Goal: Task Accomplishment & Management: Manage account settings

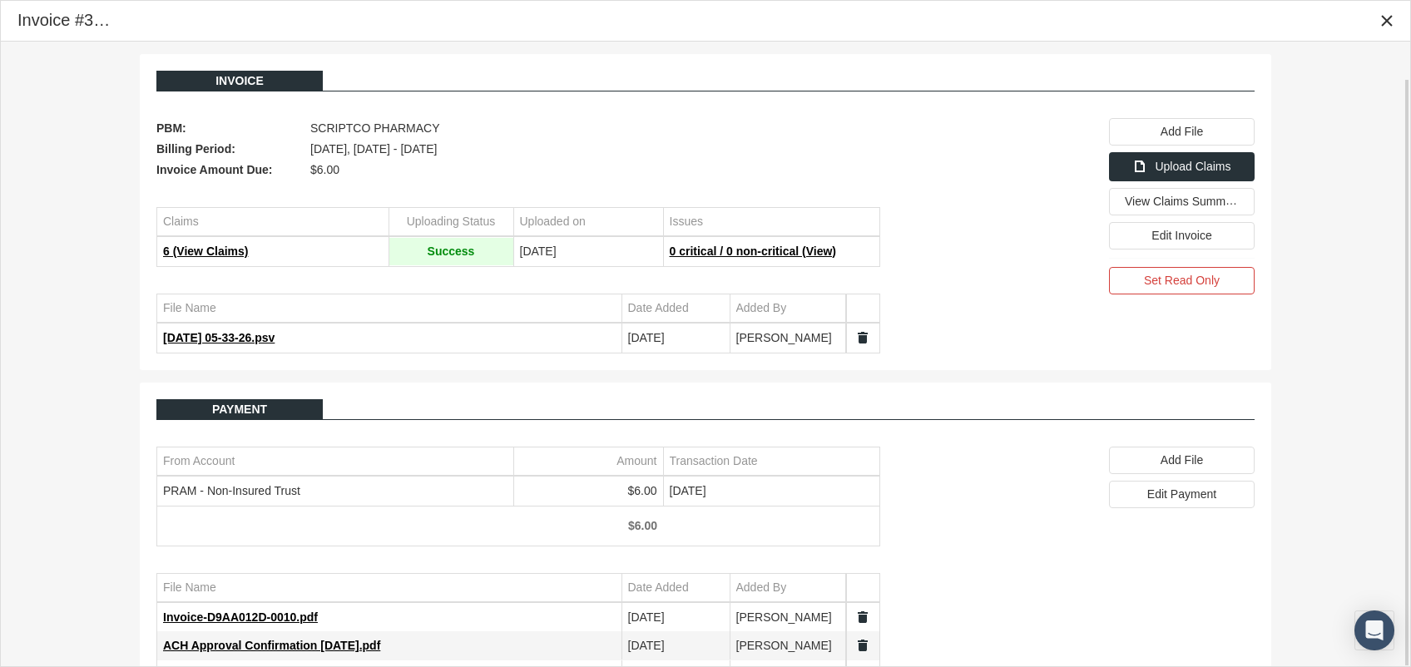
scroll to position [37, 0]
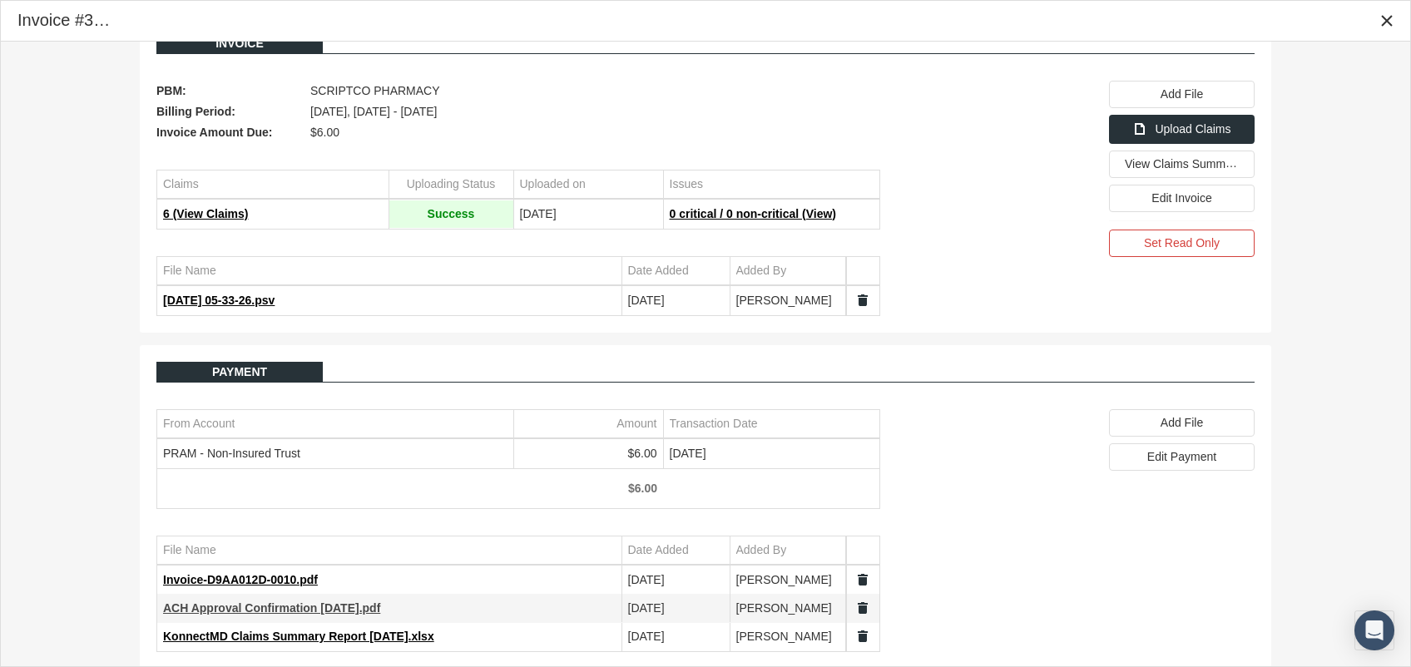
click at [259, 602] on span "ACH Approval Confirmation [DATE].pdf" at bounding box center [271, 608] width 217 height 13
click at [1053, 528] on div "Payment From Account Amount Transaction Date PRAM - Non-Insured Trust $6.00 [DA…" at bounding box center [705, 506] width 1098 height 290
click at [255, 601] on span "ACH Approval Confirmation [DATE].pdf" at bounding box center [271, 607] width 217 height 13
click at [230, 572] on span "Invoice-D9AA012D-0010.pdf" at bounding box center [240, 578] width 155 height 13
click at [364, 630] on span "KonnectMD Claims Summary Report [DATE].xlsx" at bounding box center [298, 636] width 271 height 13
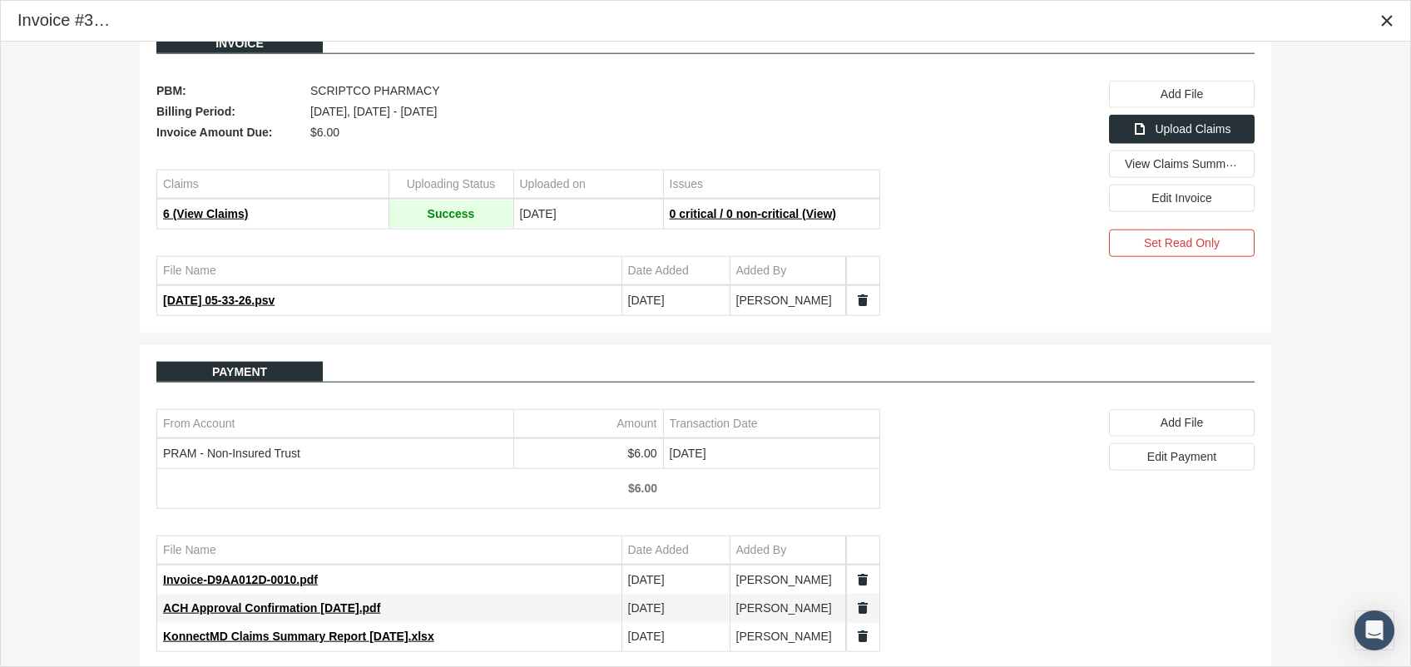
click at [342, 448] on td "PRAM - Non-Insured Trust" at bounding box center [335, 453] width 356 height 28
click at [396, 450] on td "PRAM - Non-Insured Trust" at bounding box center [335, 453] width 356 height 28
click at [1192, 460] on div "Edit Payment" at bounding box center [1182, 457] width 144 height 26
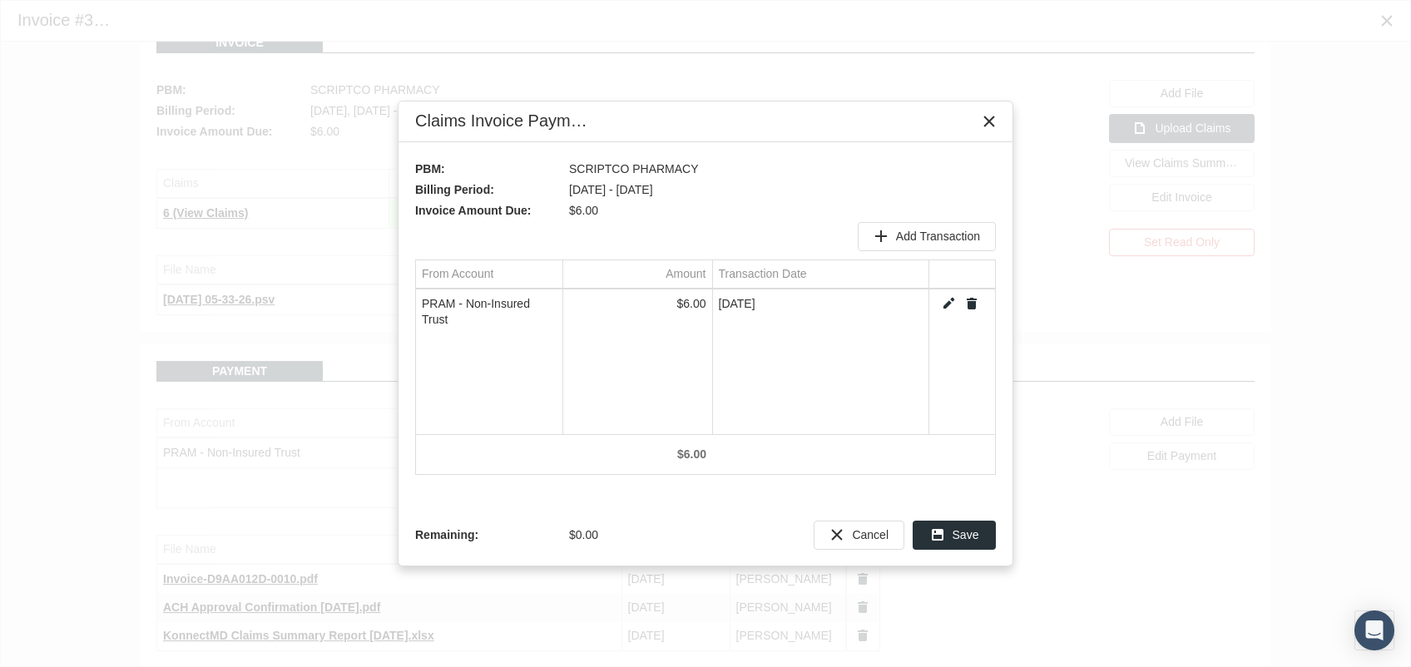
click at [523, 301] on td "PRAM - Non-Insured Trust" at bounding box center [489, 312] width 146 height 44
click at [954, 296] on link "Edit" at bounding box center [948, 303] width 15 height 15
click at [551, 310] on div "Select" at bounding box center [548, 304] width 27 height 26
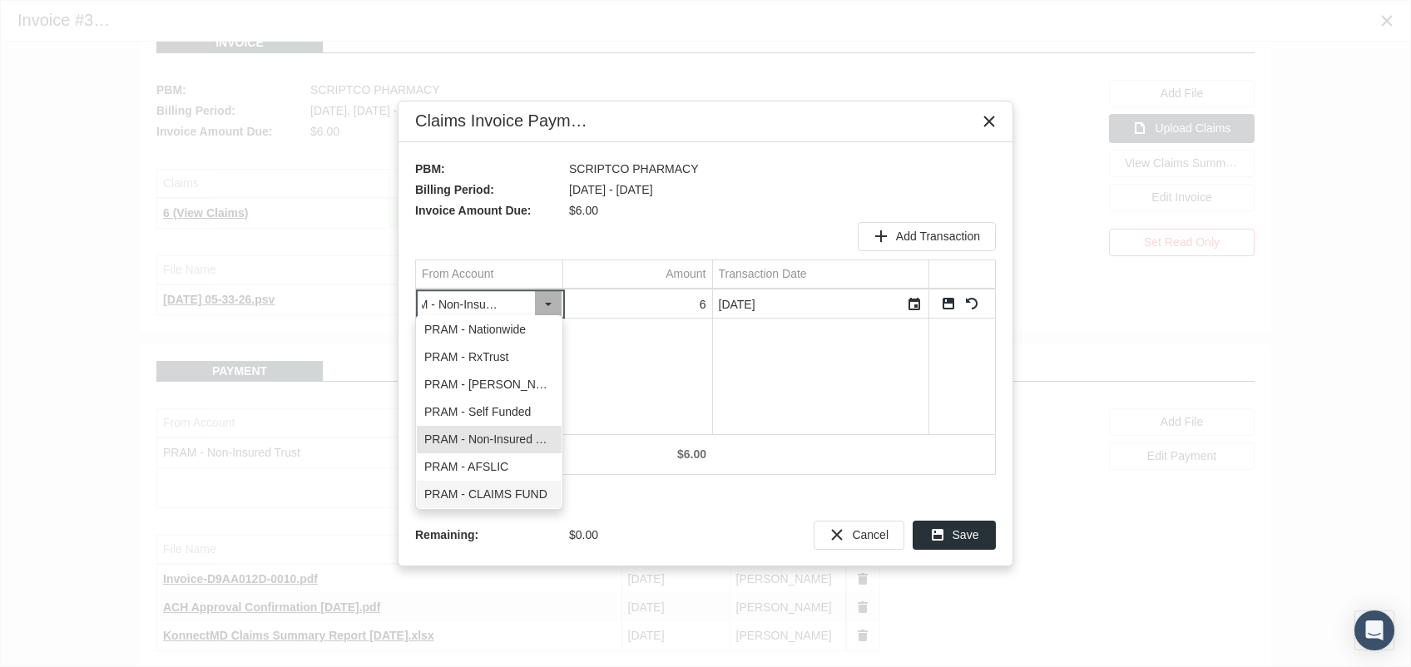
click at [504, 493] on div "PRAM - CLAIMS FUND" at bounding box center [489, 494] width 145 height 27
type input "PRAM - CLAIMS FUND"
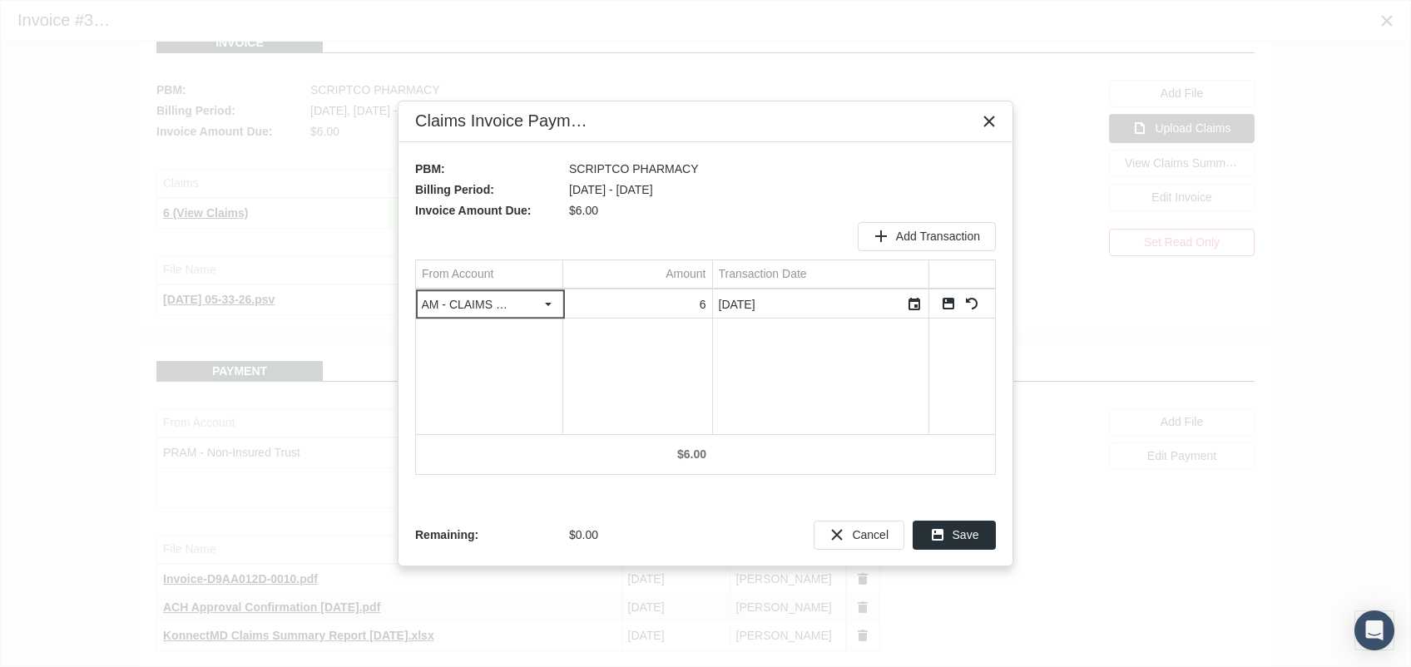
scroll to position [0, 8]
click at [949, 530] on div "Save" at bounding box center [955, 535] width 82 height 27
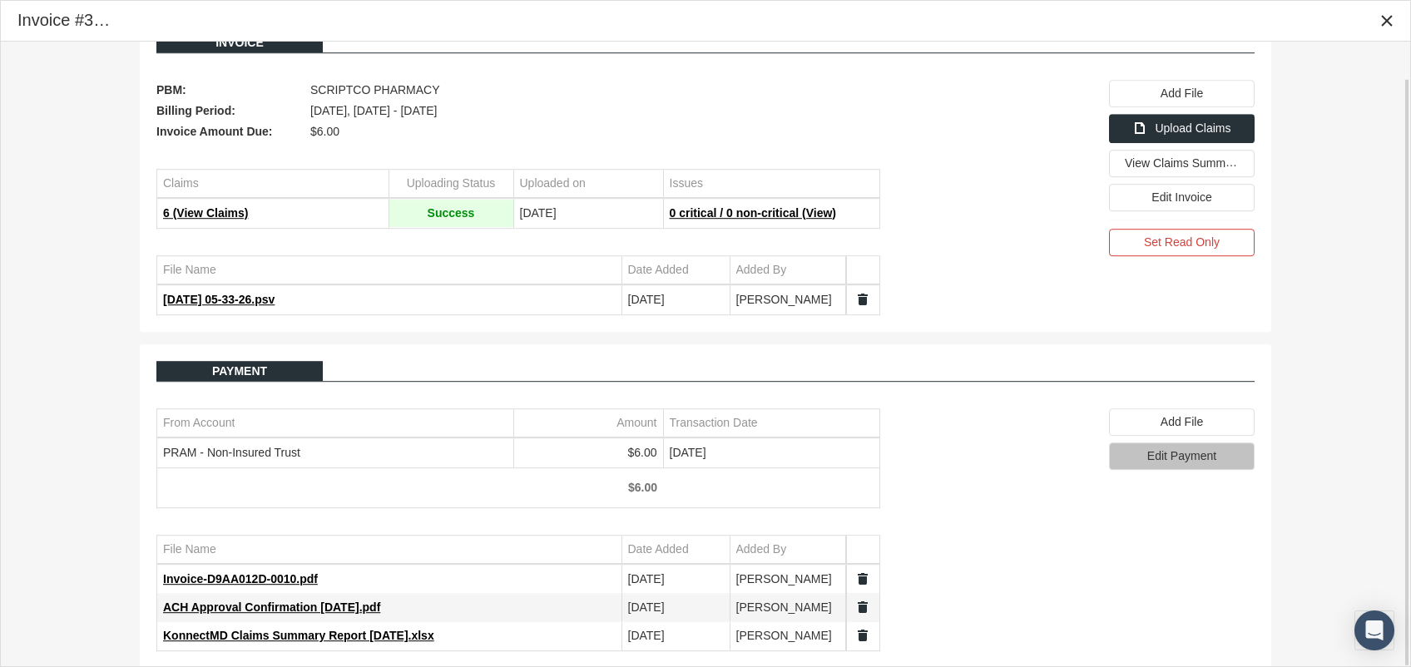
click at [1170, 453] on span "Edit Payment" at bounding box center [1181, 455] width 69 height 13
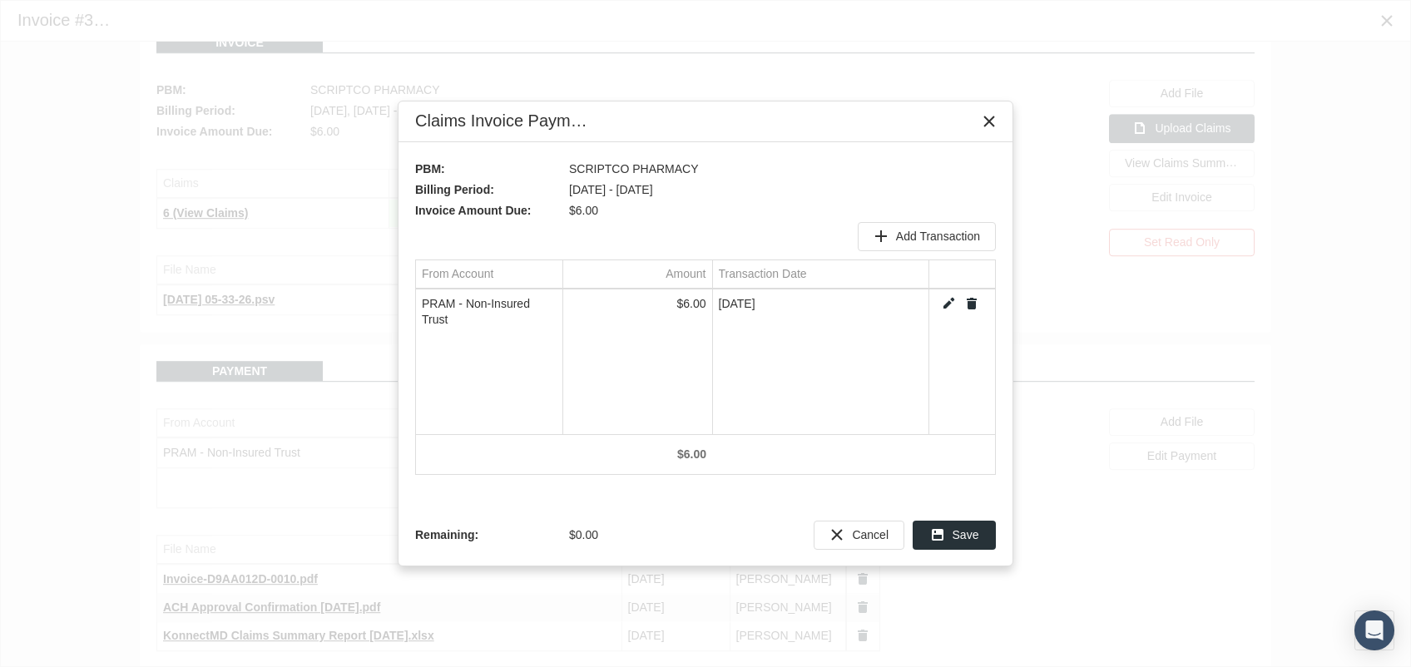
click at [944, 298] on link "Edit" at bounding box center [948, 303] width 15 height 15
click at [548, 295] on div "Select" at bounding box center [548, 304] width 27 height 26
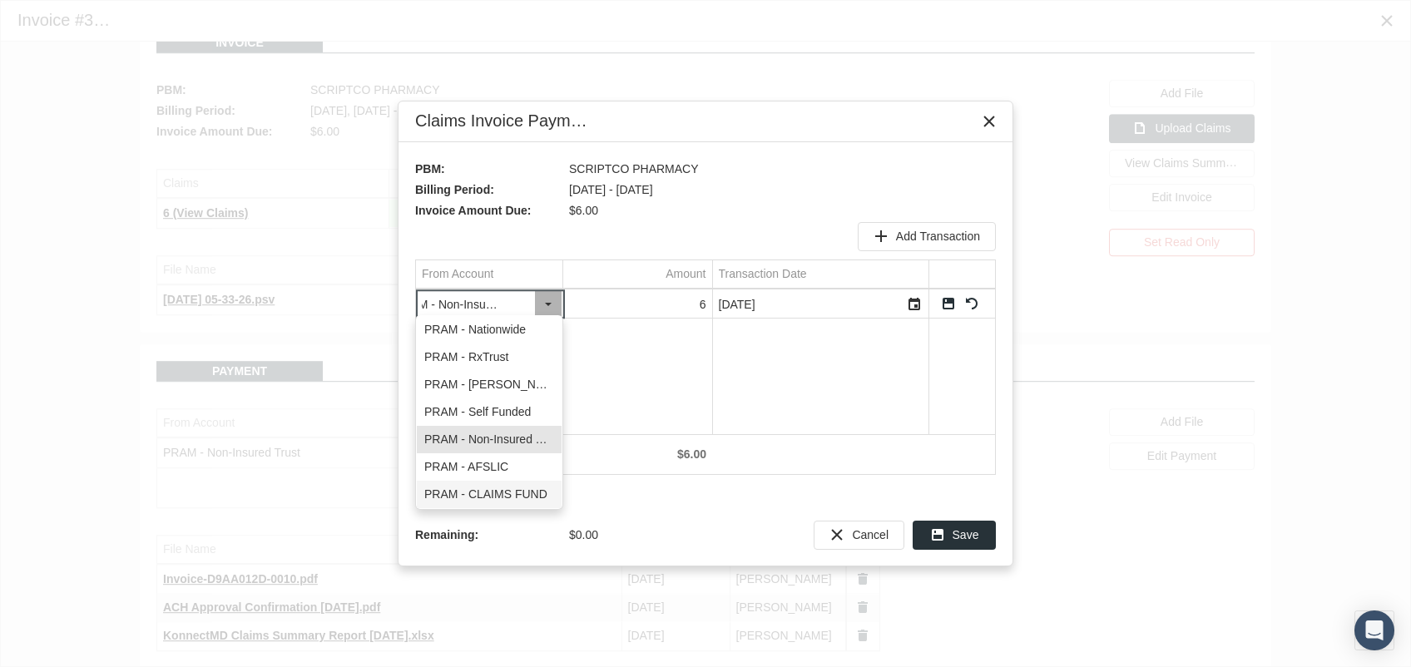
click at [510, 496] on div "PRAM - CLAIMS FUND" at bounding box center [489, 494] width 145 height 27
type input "PRAM - CLAIMS FUND"
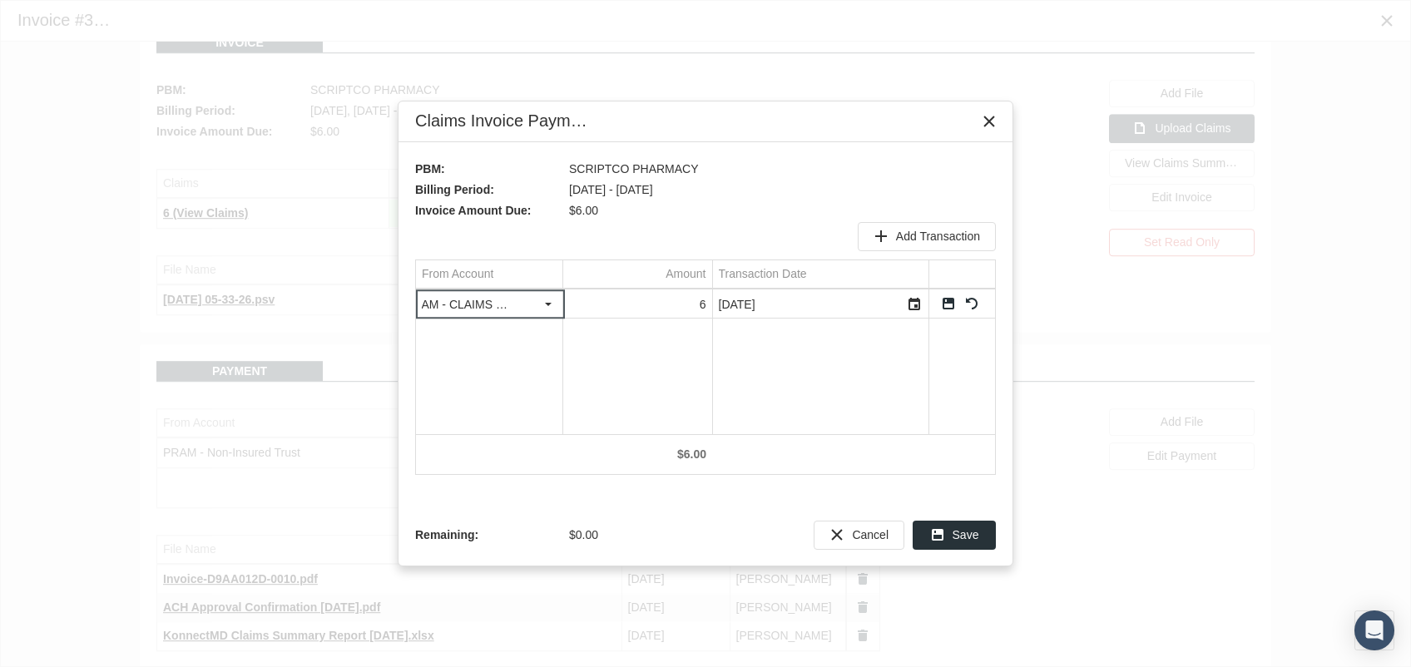
scroll to position [0, 8]
click at [949, 297] on link "Save" at bounding box center [948, 303] width 15 height 15
click at [960, 537] on span "Save" at bounding box center [966, 534] width 27 height 13
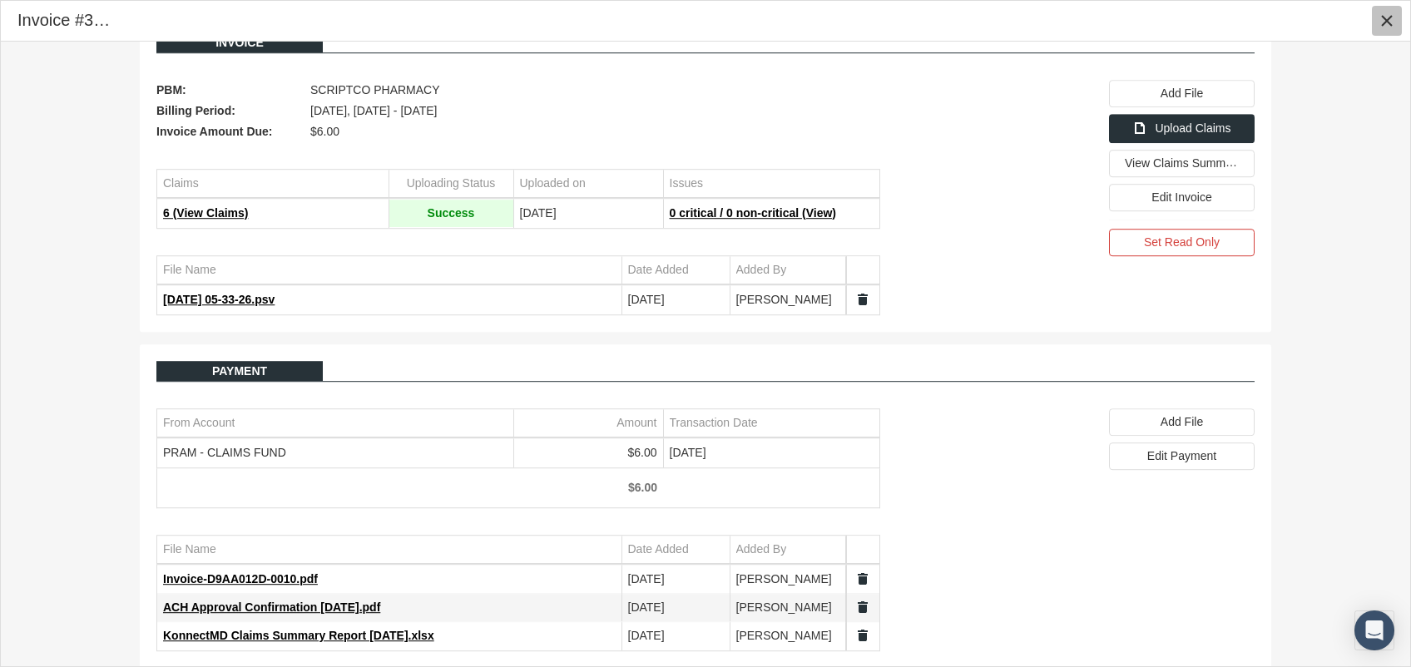
click at [1386, 18] on icon "Close" at bounding box center [1387, 20] width 15 height 15
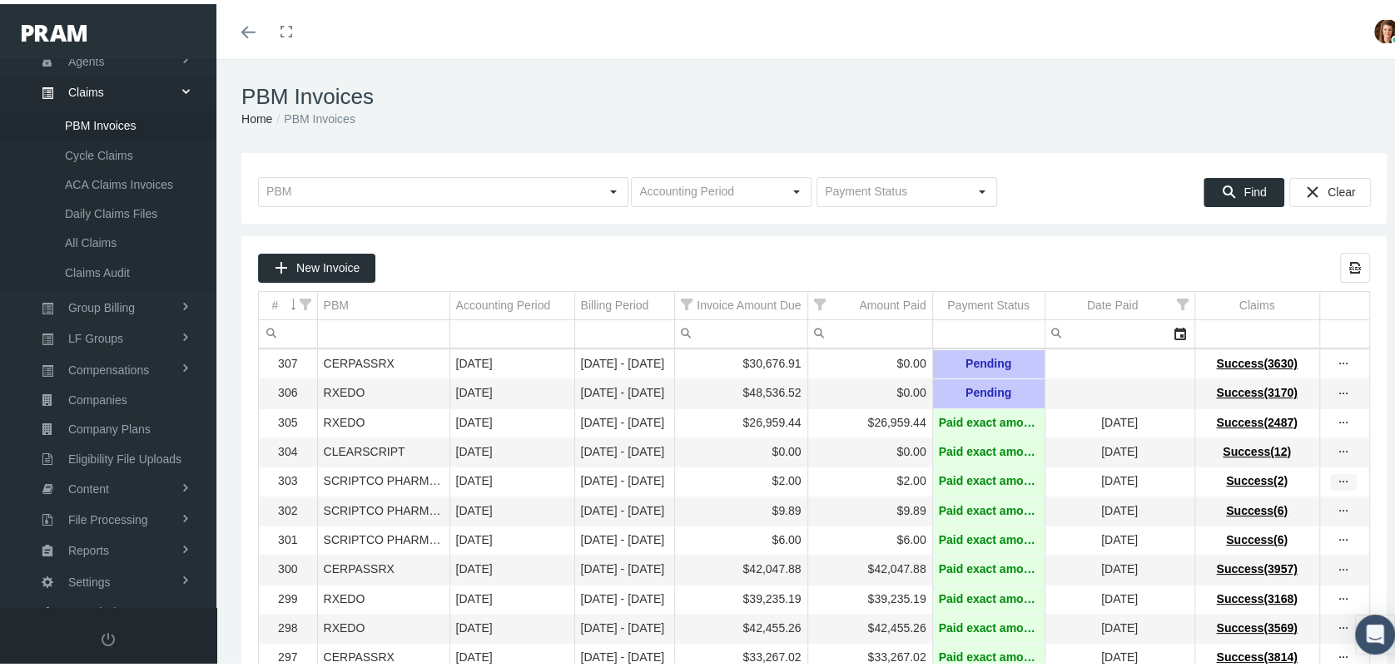
click at [1336, 476] on icon "more" at bounding box center [1343, 478] width 15 height 15
click at [1272, 503] on div "View Invoice" at bounding box center [1256, 503] width 163 height 35
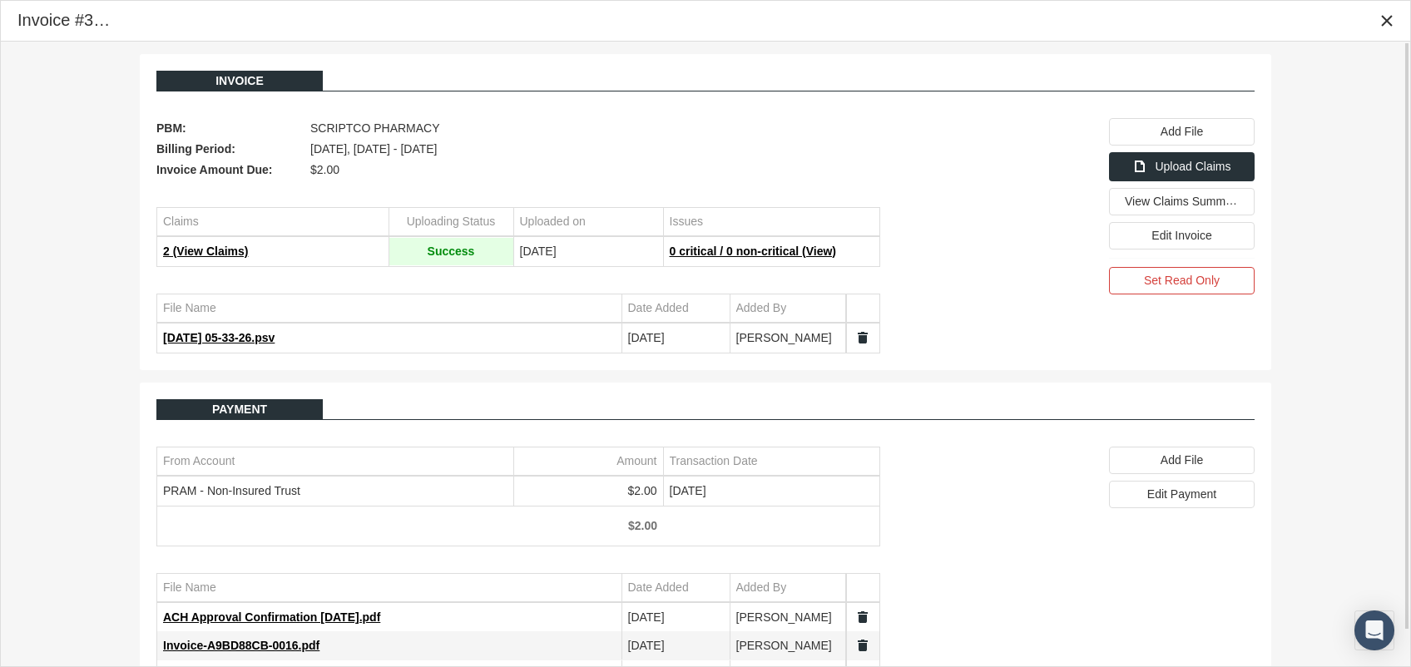
scroll to position [37, 0]
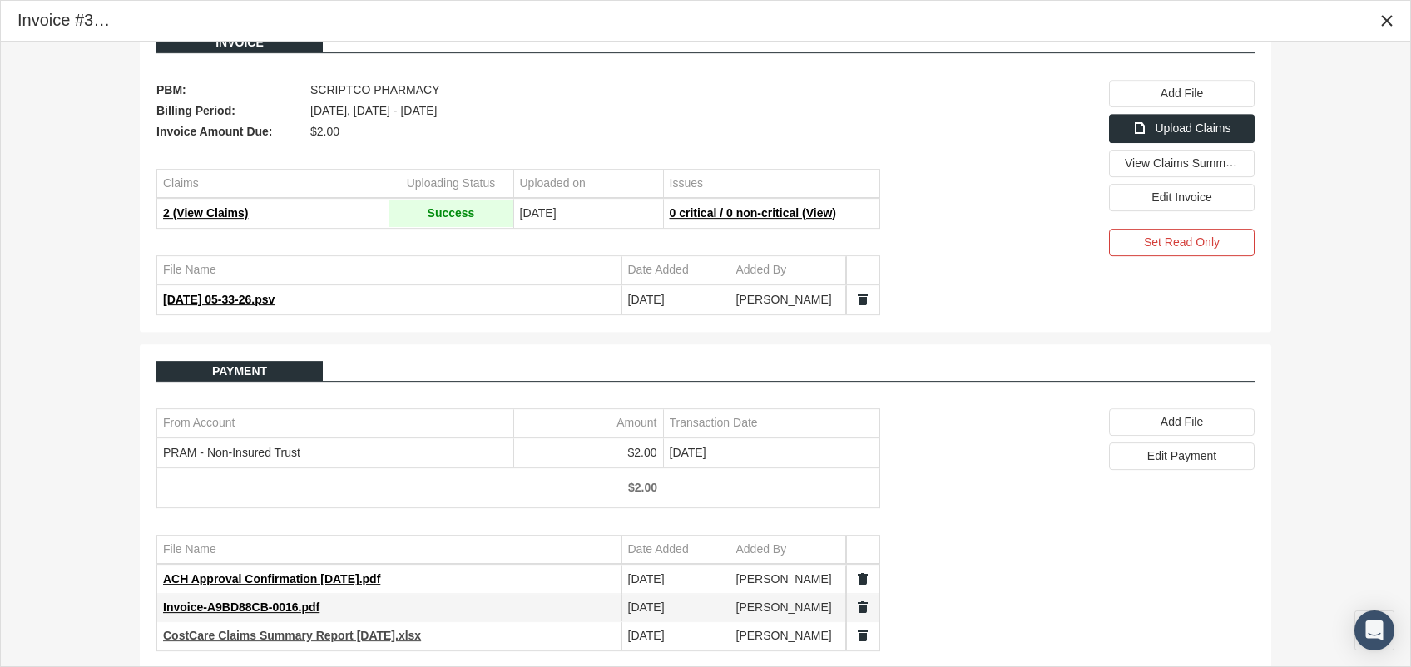
click at [252, 629] on span "CostCare Claims Summary Report [DATE].xlsx" at bounding box center [292, 635] width 258 height 13
click at [1355, 314] on div "Invoice PBM: SCRIPTCO PHARMACY Billing Period: [DATE], [DATE] - [DATE] Invoice …" at bounding box center [706, 341] width 1410 height 677
click at [389, 439] on td "PRAM - Non-Insured Trust" at bounding box center [335, 453] width 356 height 28
click at [1146, 449] on div "Edit Payment" at bounding box center [1182, 457] width 144 height 26
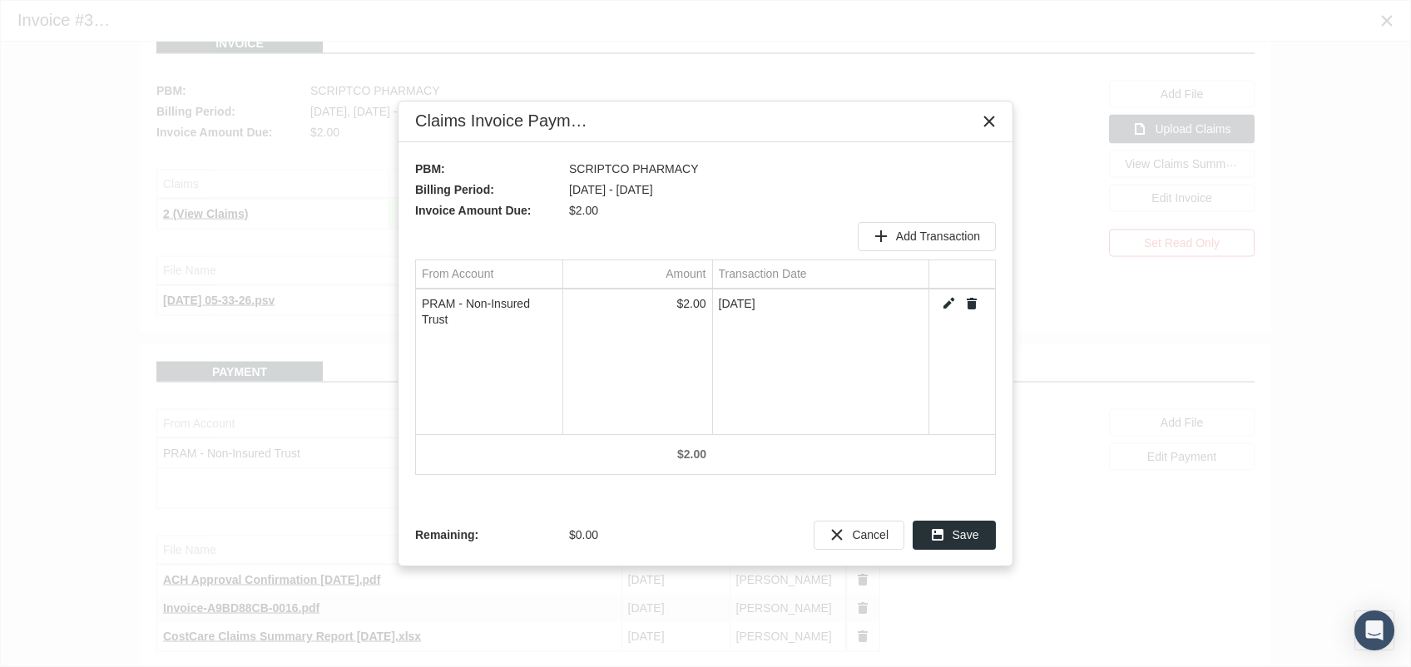
click at [953, 301] on link "Edit" at bounding box center [948, 303] width 15 height 15
click at [540, 298] on div "Select" at bounding box center [548, 304] width 27 height 26
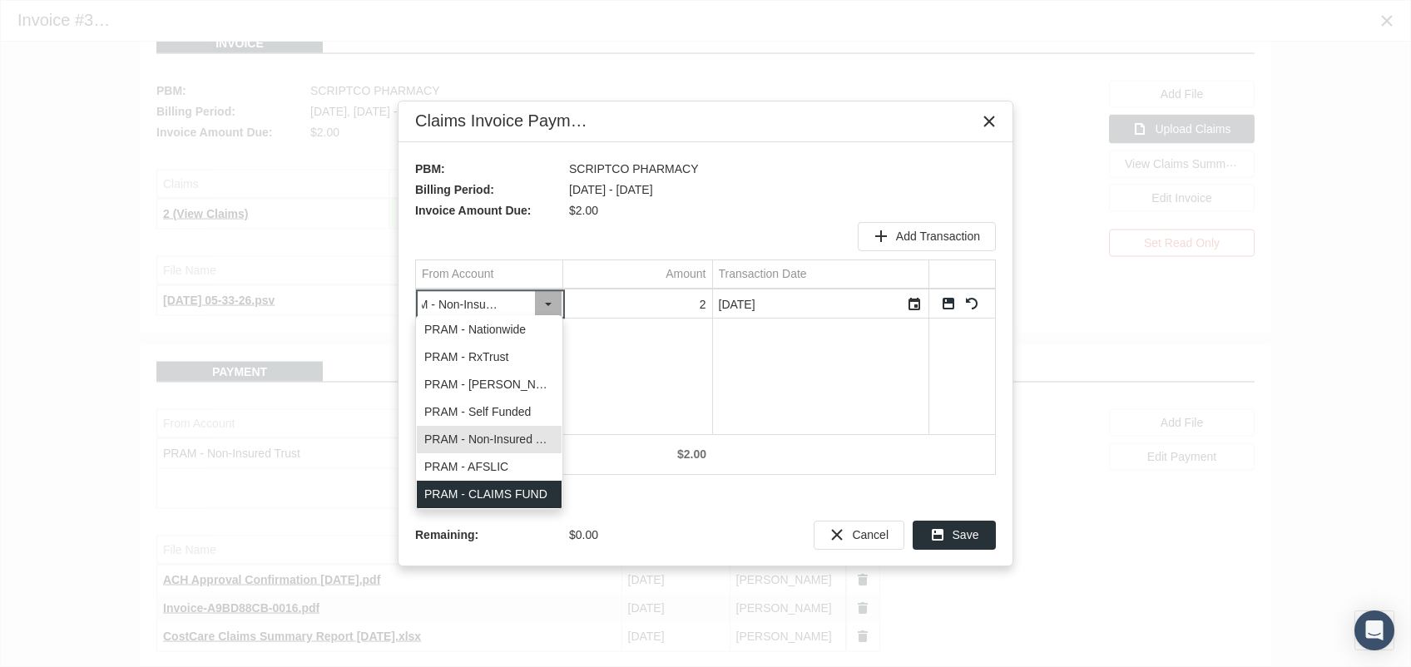
click at [519, 495] on div "PRAM - CLAIMS FUND" at bounding box center [489, 494] width 145 height 27
type input "PRAM - CLAIMS FUND"
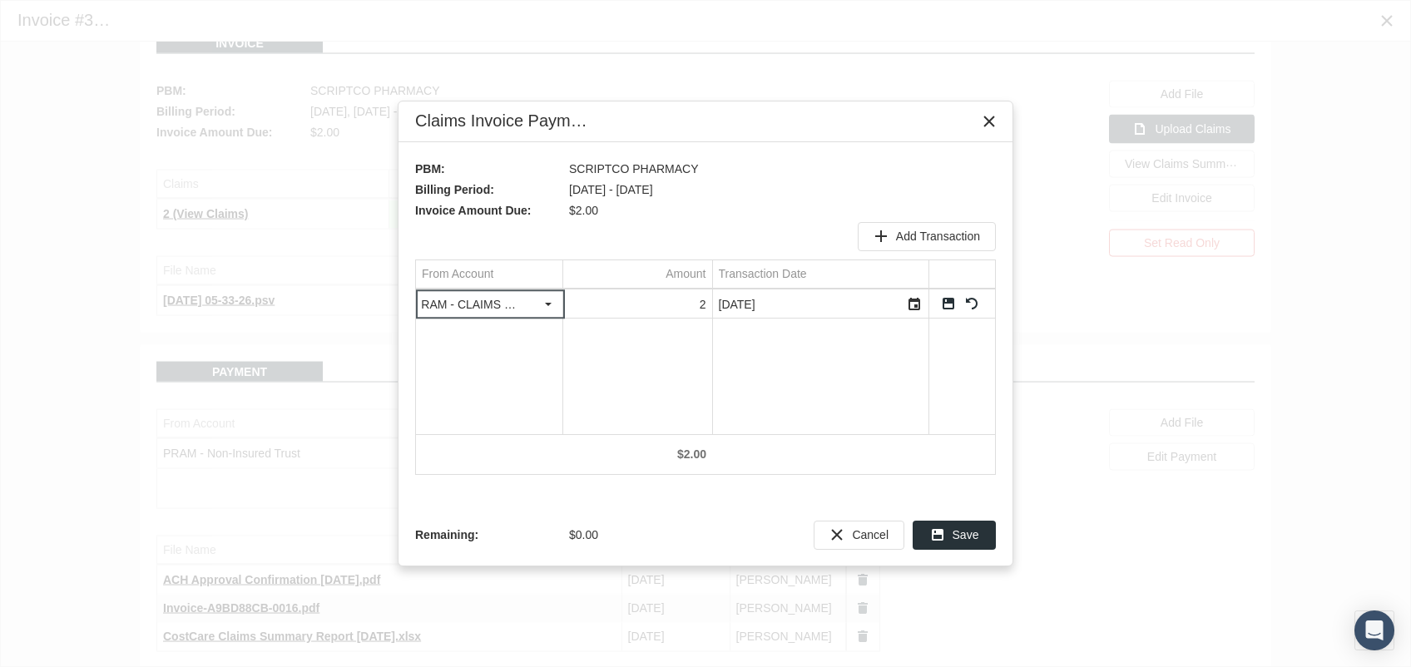
click at [949, 300] on link "Save" at bounding box center [948, 303] width 15 height 15
click at [974, 537] on span "Save" at bounding box center [966, 534] width 27 height 13
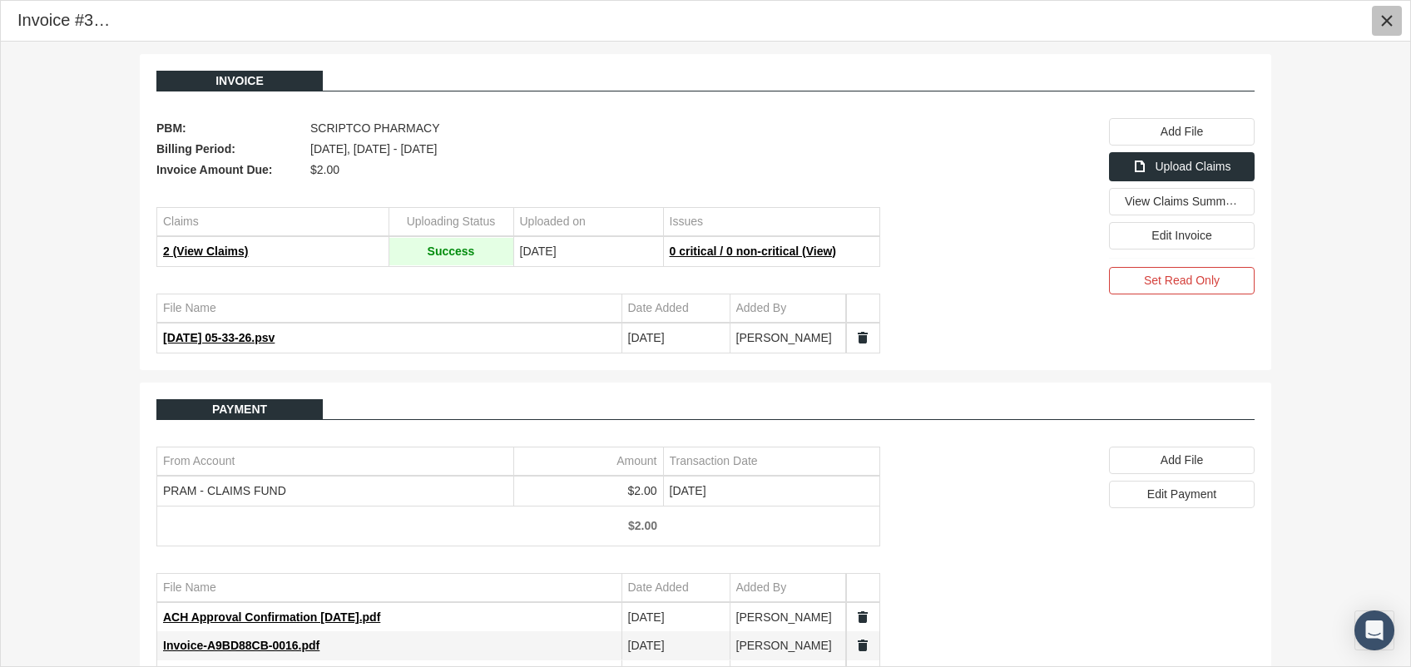
click at [1385, 21] on icon "Close" at bounding box center [1387, 20] width 15 height 15
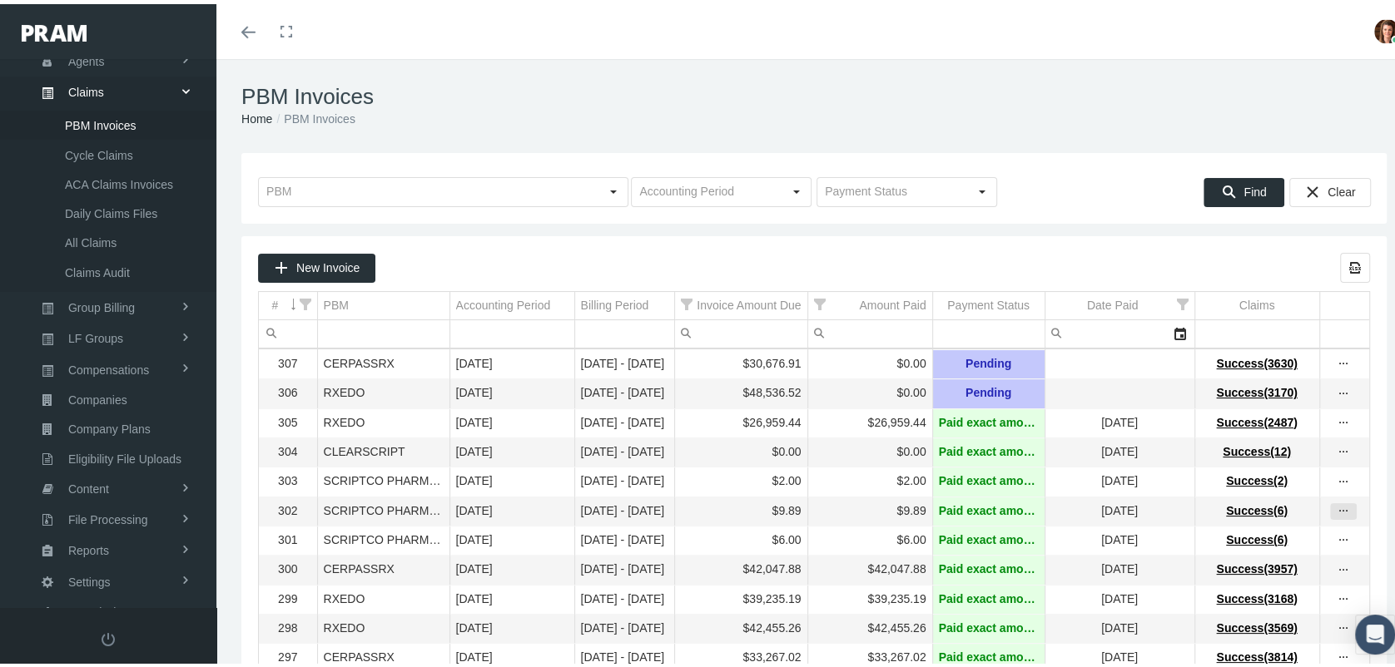
click at [1336, 506] on icon "more" at bounding box center [1343, 507] width 15 height 15
click at [1254, 533] on div "View Invoice" at bounding box center [1256, 533] width 163 height 35
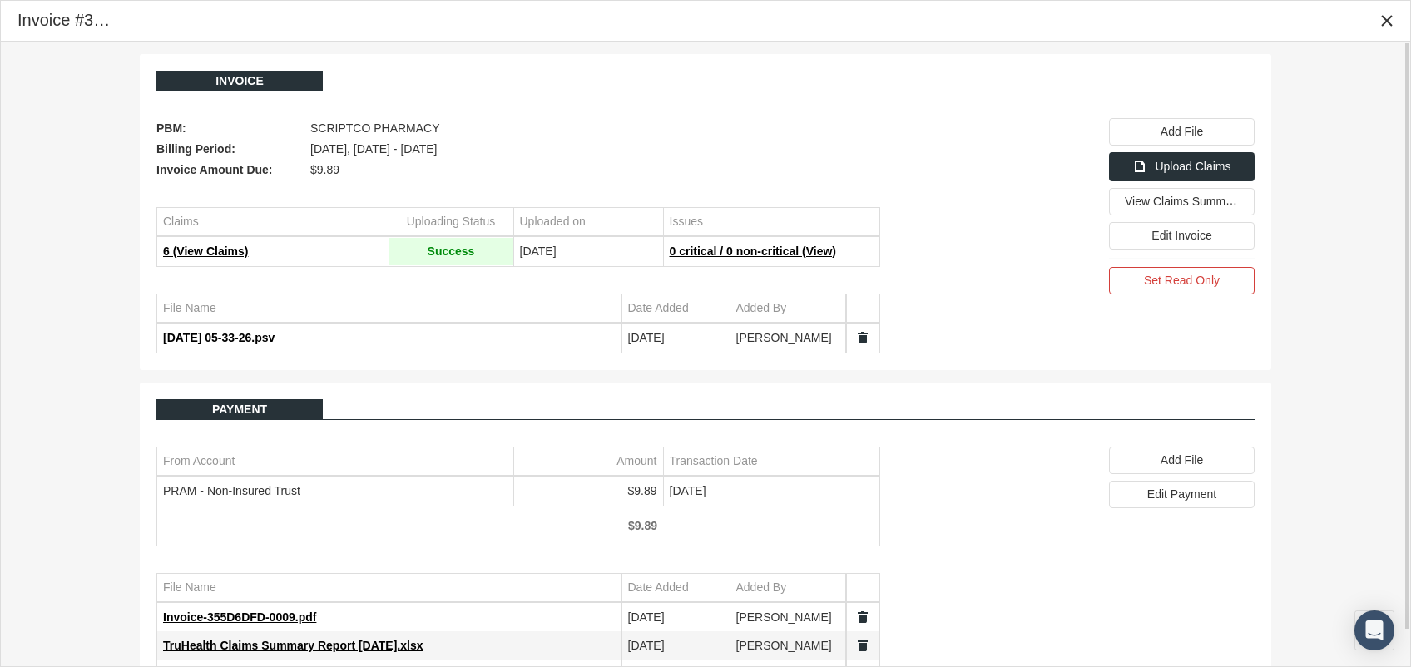
scroll to position [37, 0]
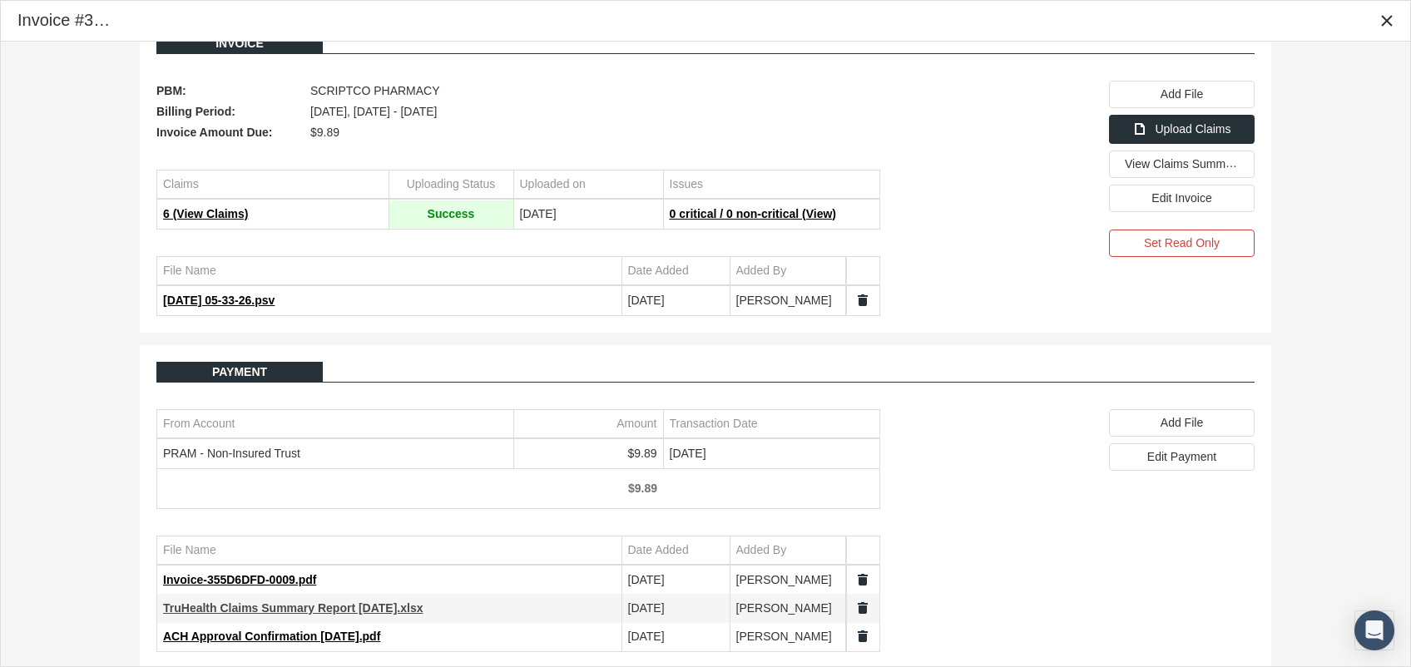
click at [258, 602] on span "TruHealth Claims Summary Report [DATE].xlsx" at bounding box center [293, 608] width 260 height 13
click at [1341, 315] on div "Invoice PBM: SCRIPTCO PHARMACY Billing Period: [DATE], [DATE] - [DATE] Invoice …" at bounding box center [706, 341] width 1410 height 677
click at [1172, 449] on span "Edit Payment" at bounding box center [1181, 455] width 69 height 13
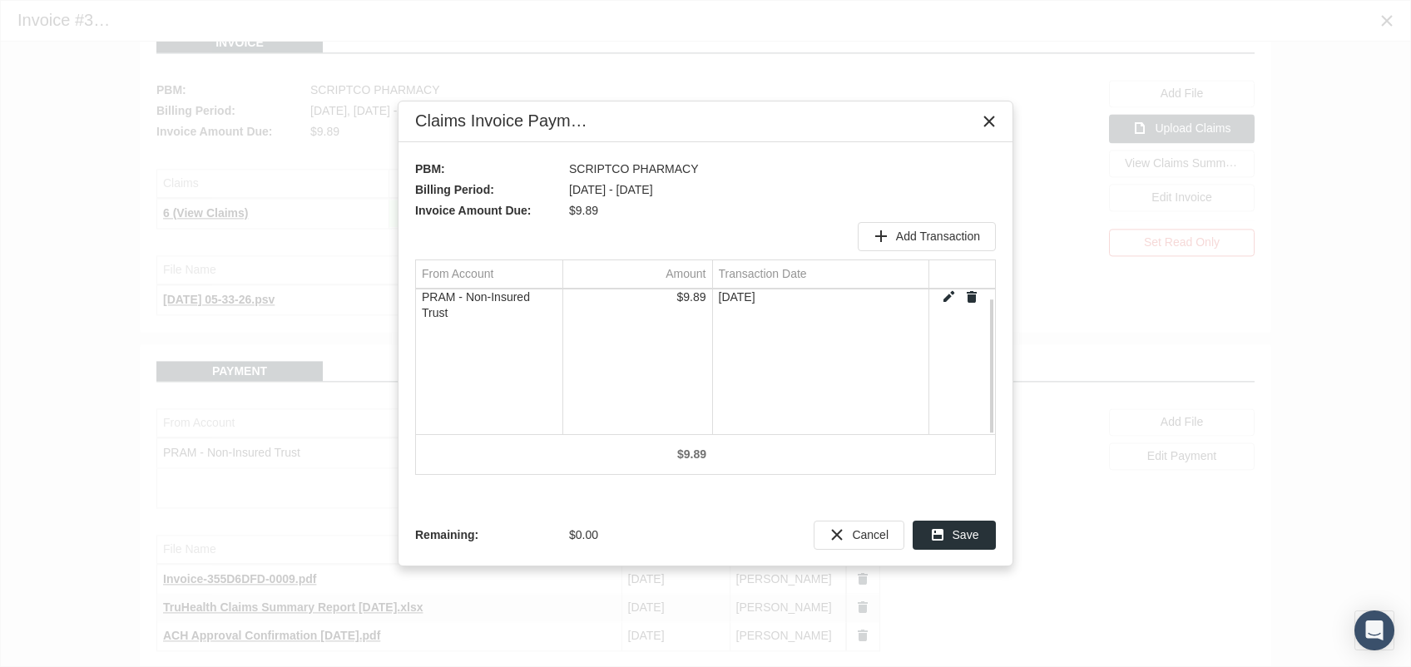
scroll to position [11, 0]
click at [951, 290] on body "Toggle Fullscreen Toggle navigation Toggle menubar Toggle fullscreen Profile Lo…" at bounding box center [705, 333] width 1411 height 667
click at [949, 301] on link "Edit" at bounding box center [948, 303] width 15 height 15
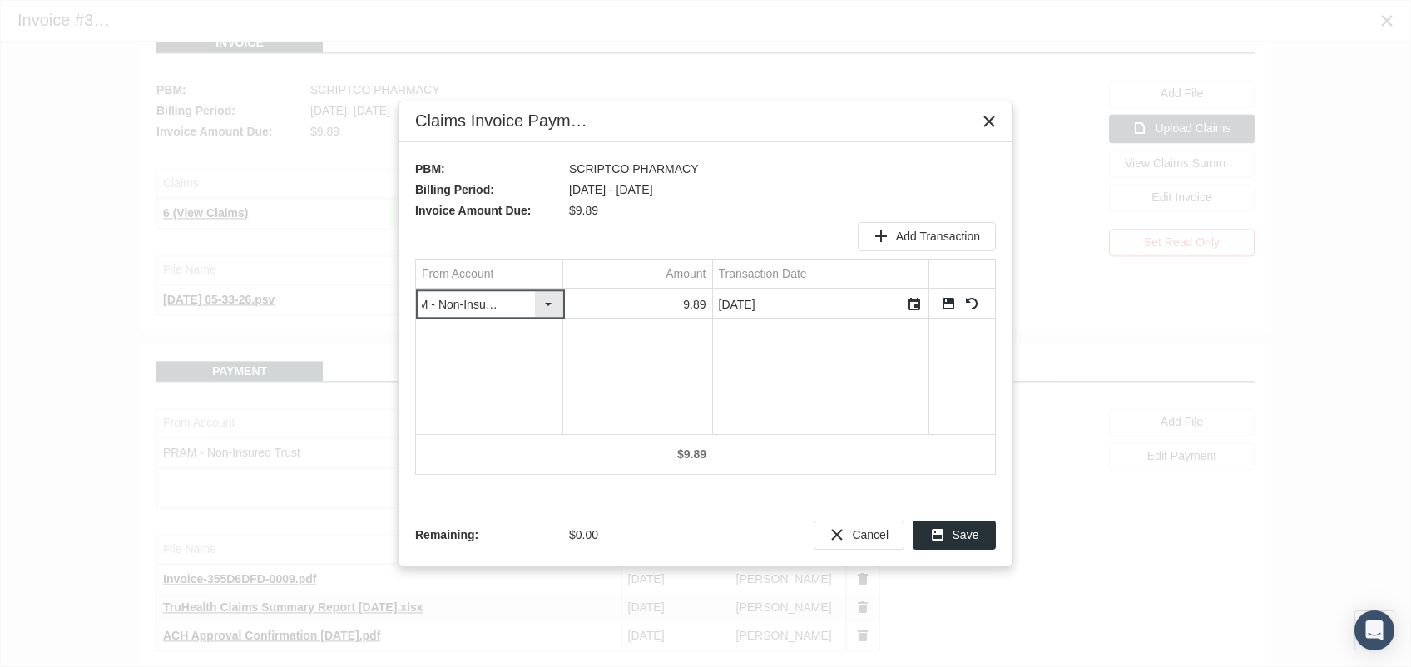
click at [551, 306] on div "Select" at bounding box center [548, 304] width 27 height 26
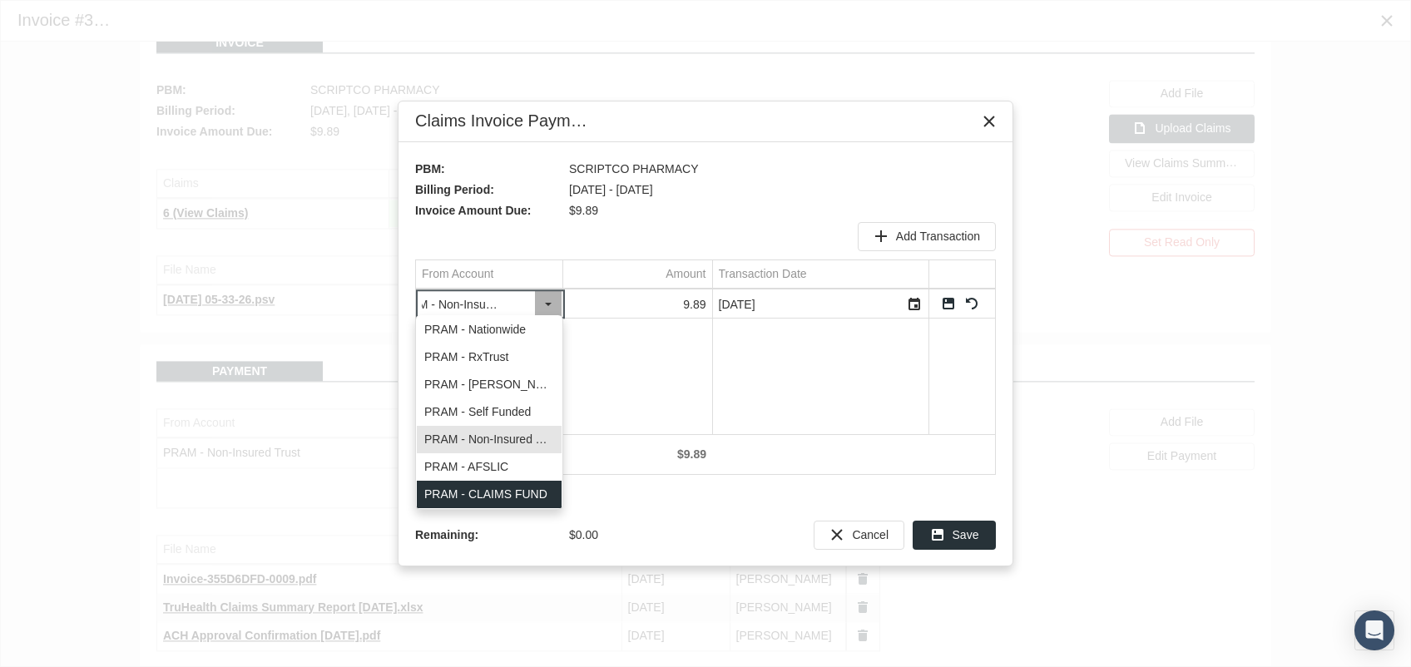
drag, startPoint x: 519, startPoint y: 493, endPoint x: 531, endPoint y: 494, distance: 11.7
click at [519, 493] on div "PRAM - CLAIMS FUND" at bounding box center [489, 494] width 145 height 27
type input "PRAM - CLAIMS FUND"
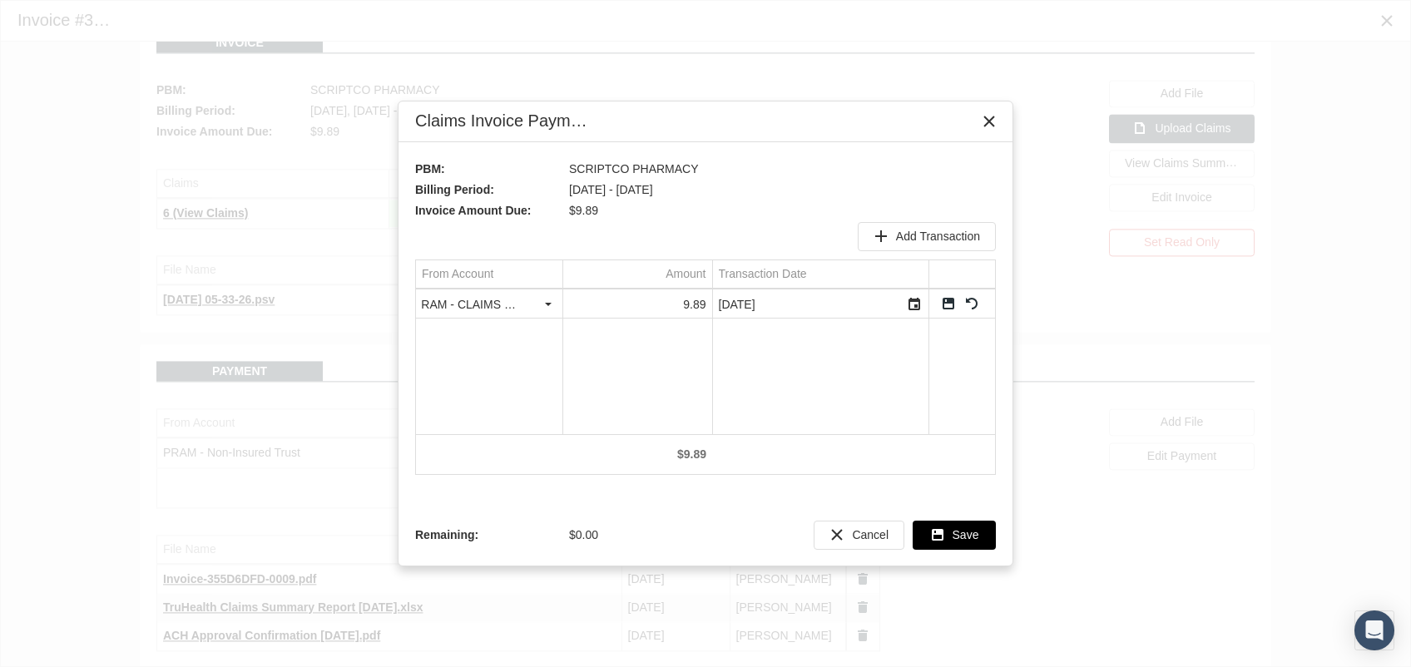
click at [944, 531] on icon "Save" at bounding box center [937, 535] width 15 height 15
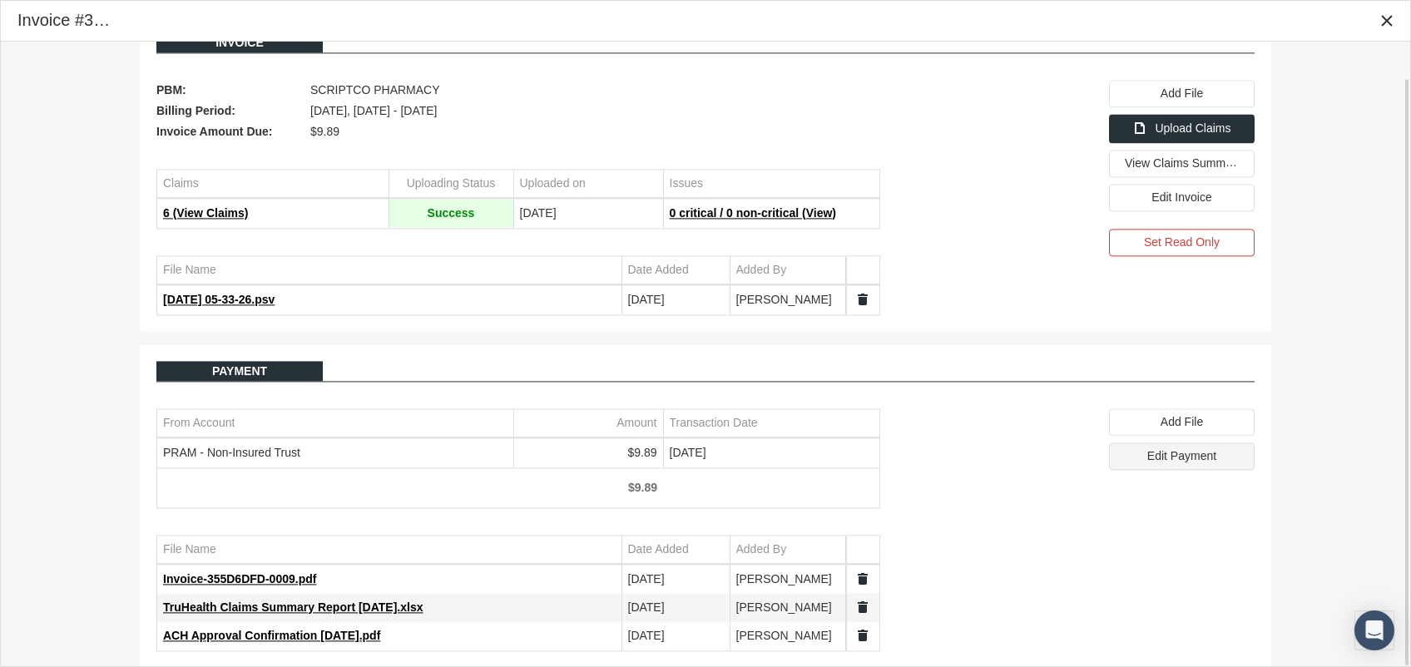
click at [1160, 457] on span "Edit Payment" at bounding box center [1181, 455] width 69 height 13
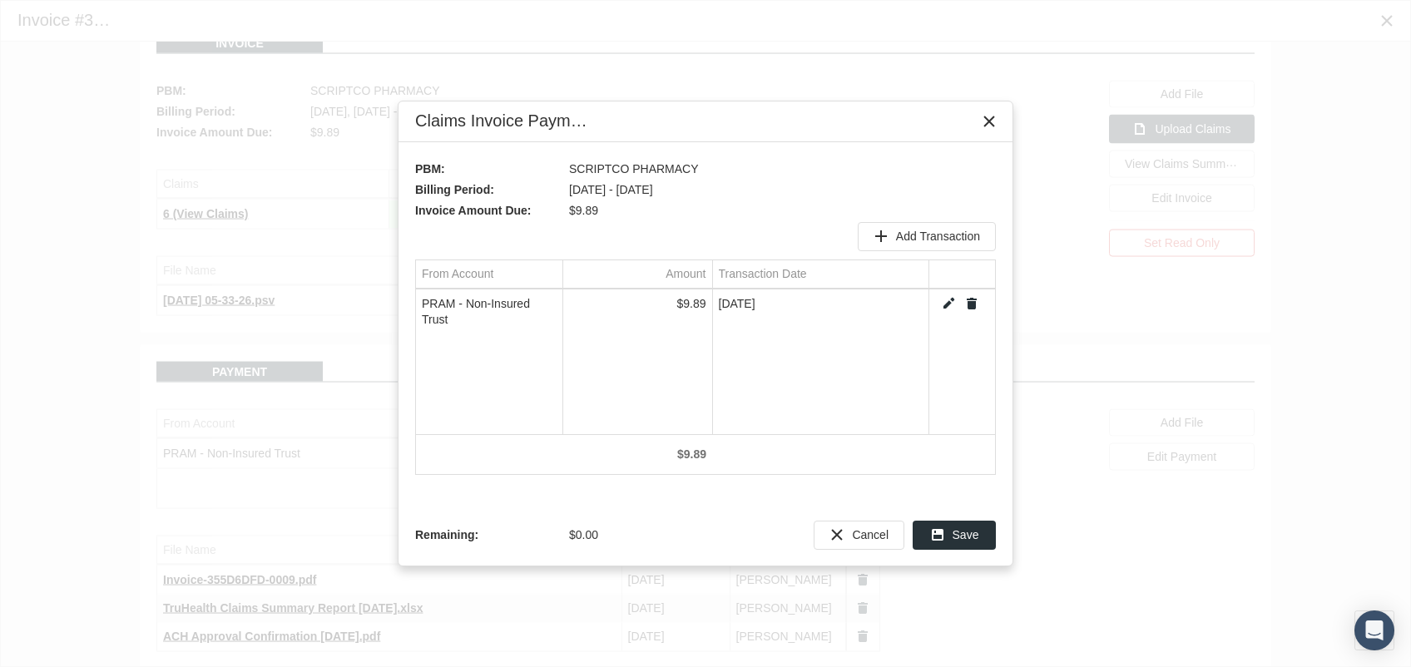
click at [949, 304] on link "Edit" at bounding box center [948, 303] width 15 height 15
click at [547, 300] on div "Select" at bounding box center [548, 304] width 27 height 26
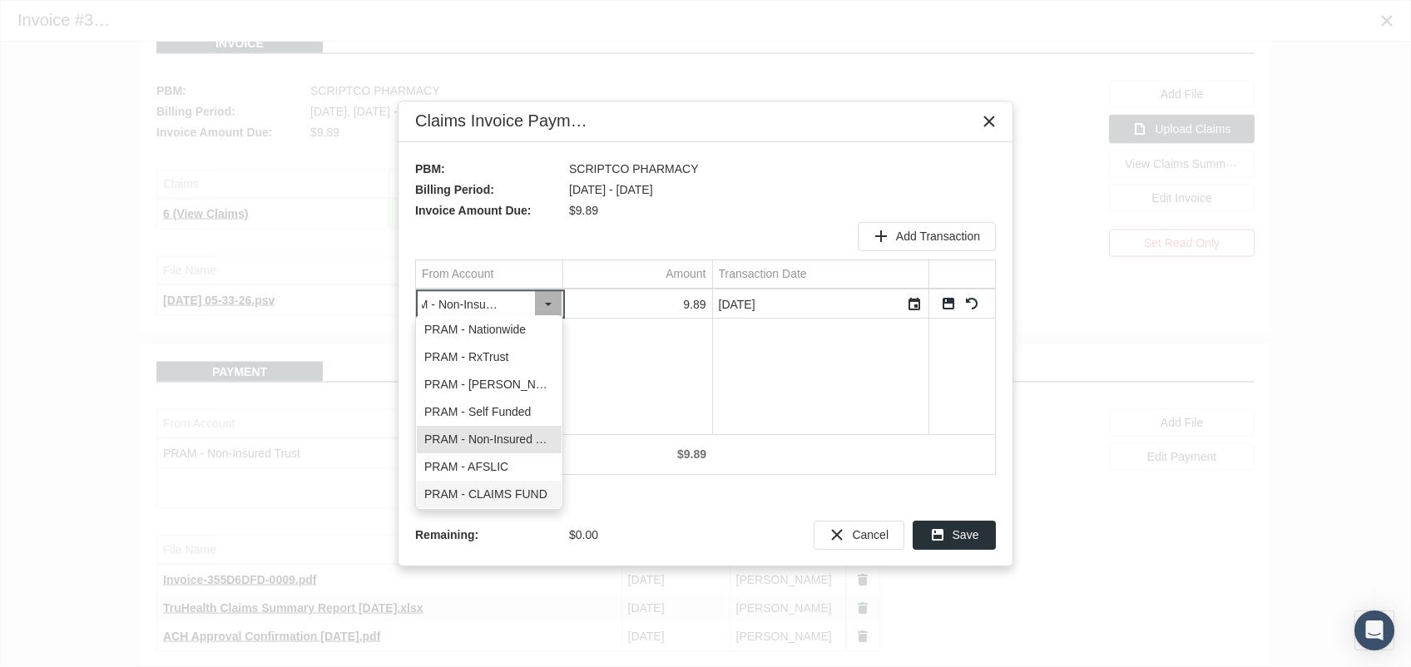
click at [496, 488] on div "PRAM - CLAIMS FUND" at bounding box center [489, 494] width 145 height 27
type input "PRAM - CLAIMS FUND"
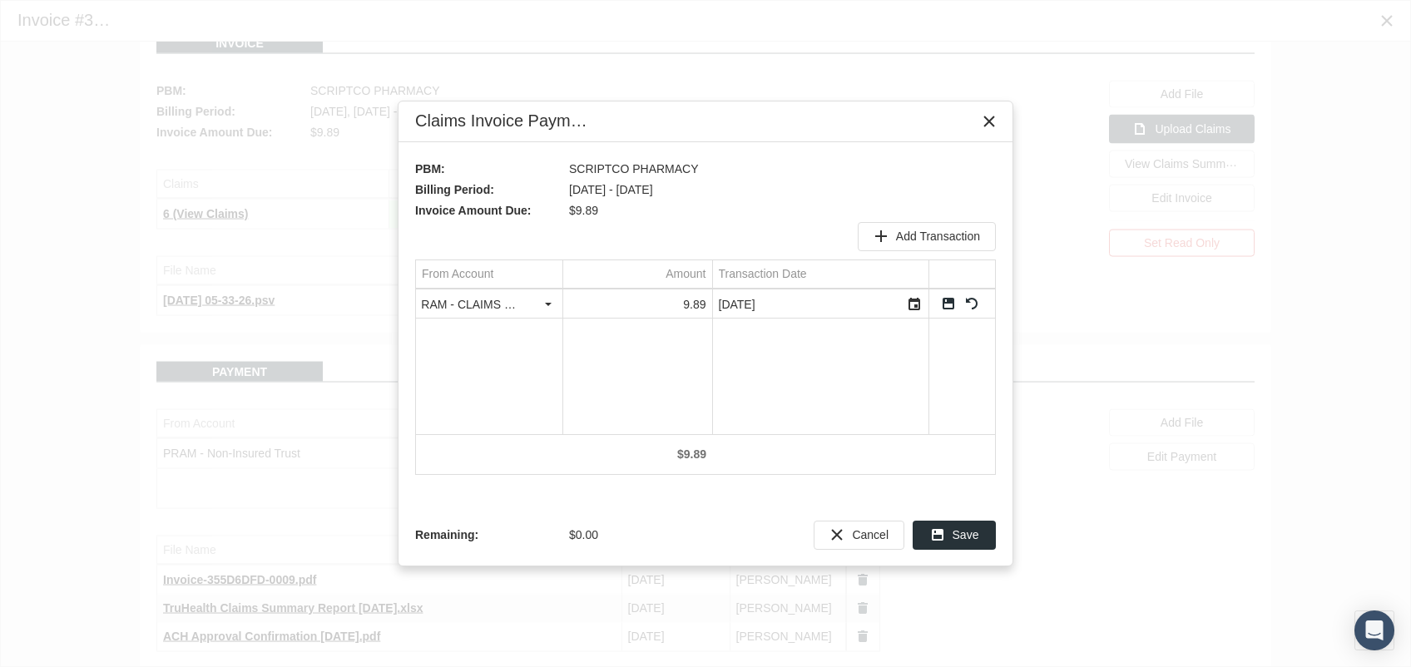
scroll to position [0, 0]
click at [949, 298] on link "Save" at bounding box center [948, 303] width 15 height 15
click at [959, 540] on span "Save" at bounding box center [966, 534] width 27 height 13
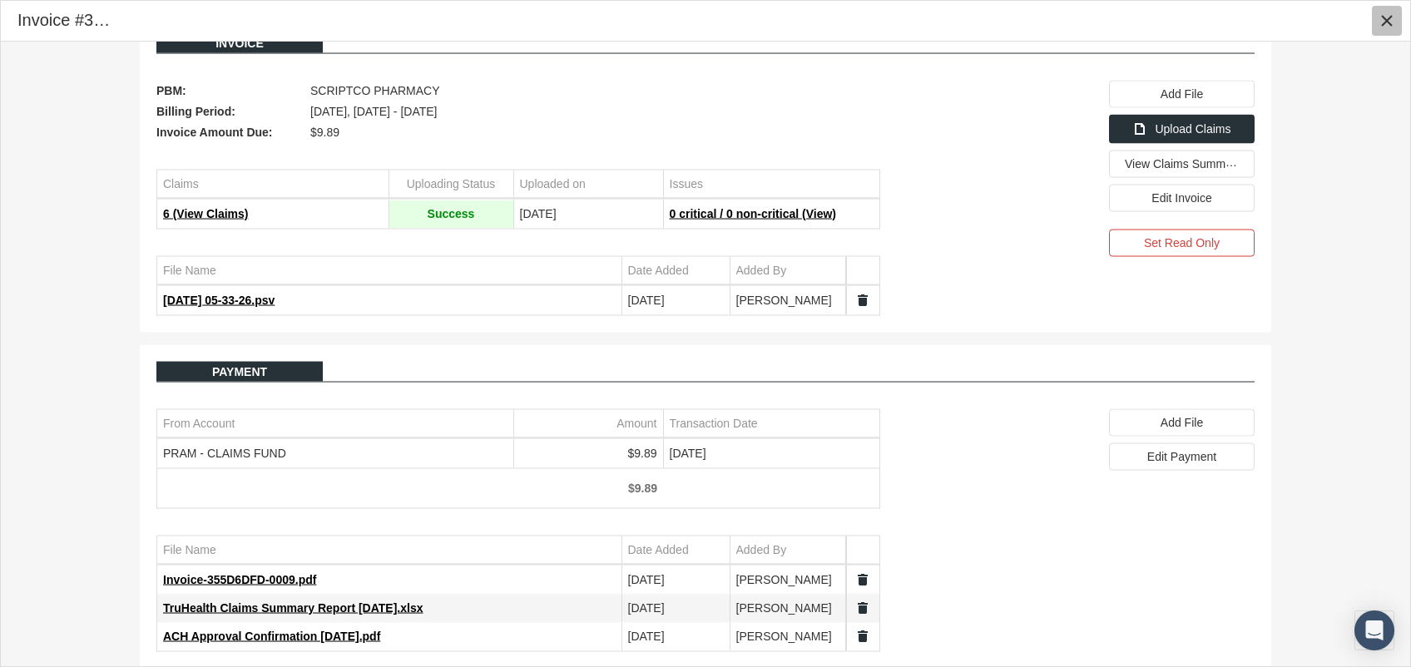
click at [1387, 20] on icon "Close" at bounding box center [1387, 20] width 15 height 15
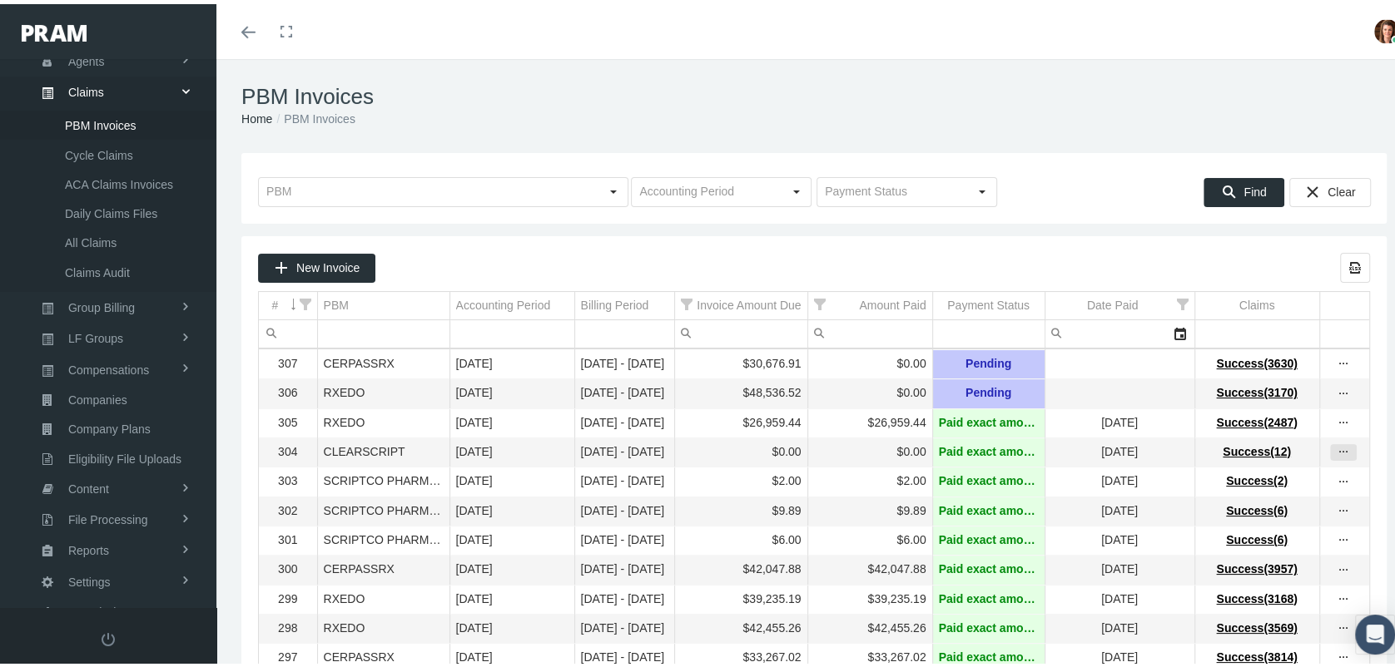
click at [1336, 453] on icon "more" at bounding box center [1343, 448] width 15 height 15
click at [1253, 469] on div "View Invoice" at bounding box center [1256, 474] width 163 height 35
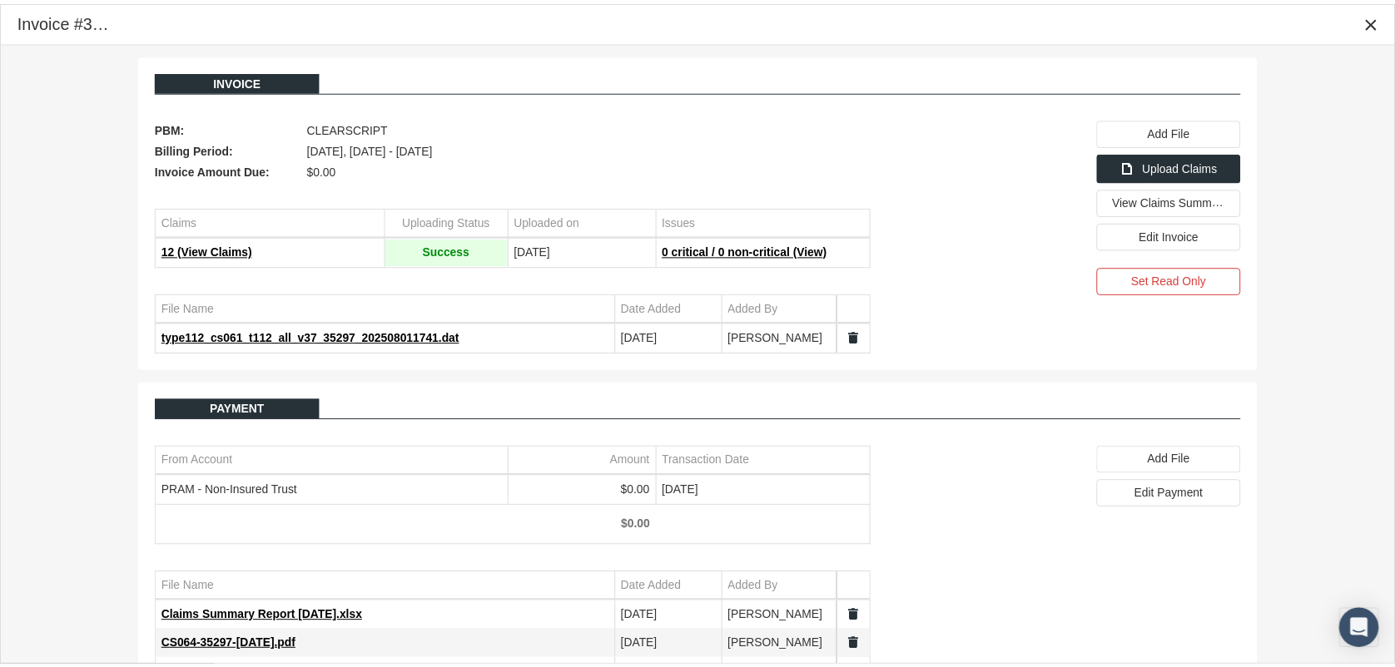
scroll to position [37, 0]
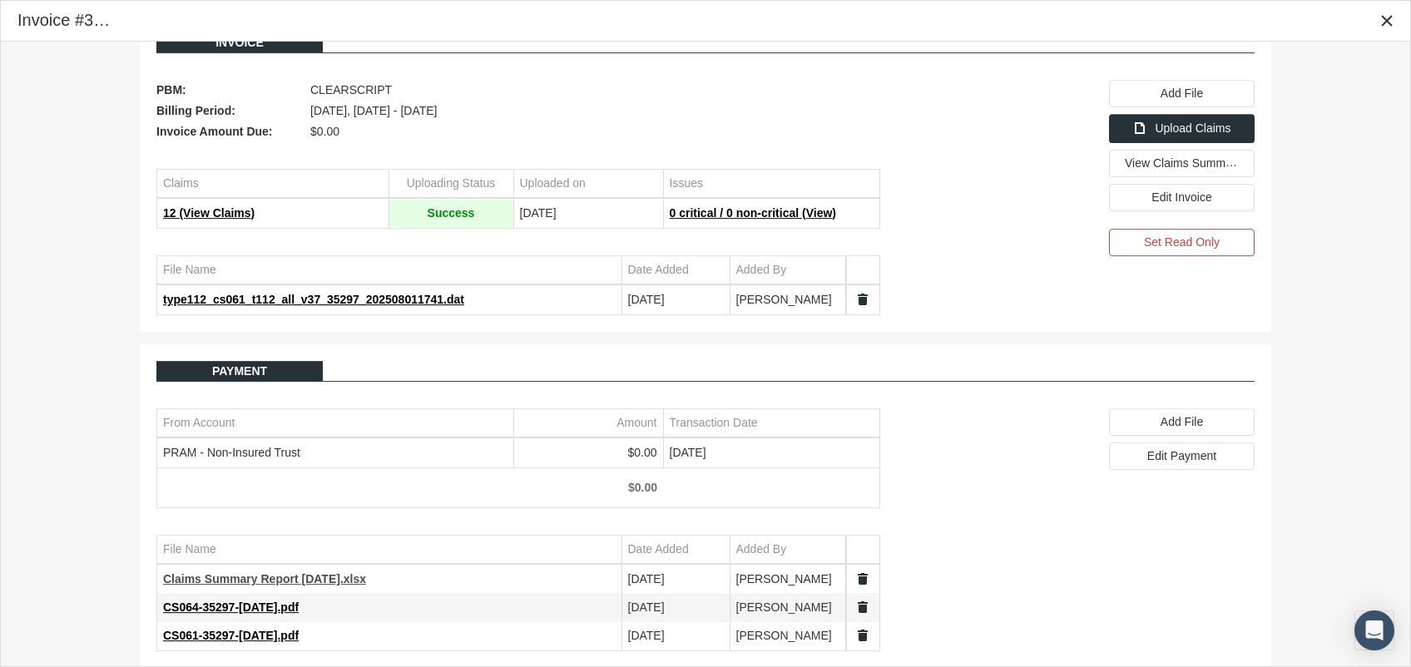
click at [249, 572] on span "Claims Summary Report [DATE].xlsx" at bounding box center [264, 578] width 203 height 13
click at [1350, 127] on div "Invoice PBM: CLEARSCRIPT Billing Period: [DATE], [DATE] - [DATE] Invoice Amount…" at bounding box center [706, 341] width 1410 height 677
click at [1389, 21] on icon "Close" at bounding box center [1387, 20] width 15 height 15
